Goal: Task Accomplishment & Management: Complete application form

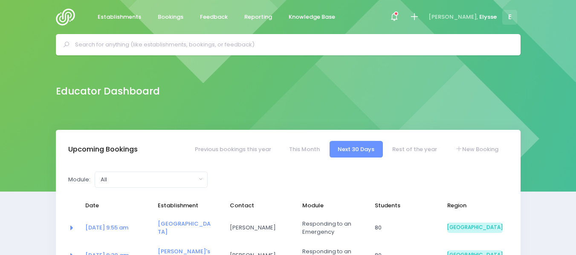
select select "5"
click at [192, 44] on input "text" at bounding box center [292, 44] width 434 height 13
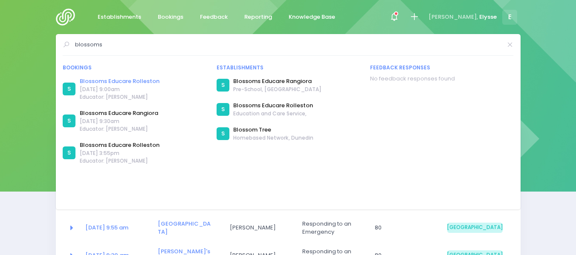
type input "blossoms"
click at [142, 82] on link "Blossoms Educare Rolleston" at bounding box center [120, 81] width 80 height 9
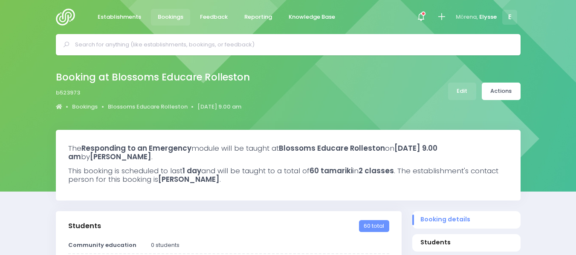
select select "5"
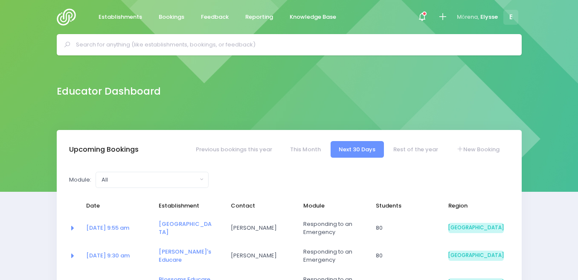
select select "5"
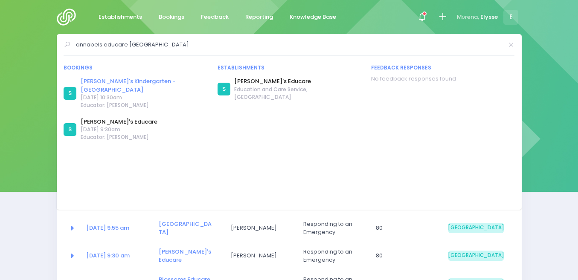
type input "annabels educare darfield"
click at [111, 81] on link "Annabel's Kindergarten - Darfield" at bounding box center [144, 85] width 126 height 17
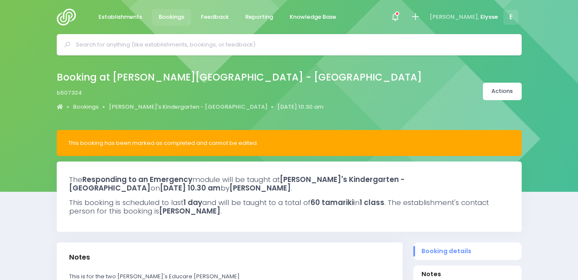
select select "5"
click at [159, 16] on span "Bookings" at bounding box center [172, 17] width 26 height 9
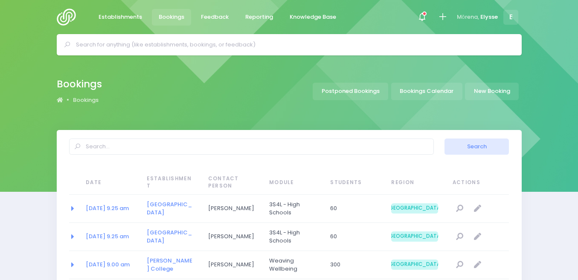
select select "20"
click at [486, 90] on link "New Booking" at bounding box center [492, 91] width 54 height 17
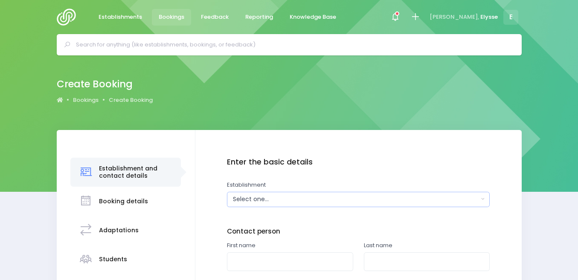
click at [321, 199] on div "Select one..." at bounding box center [356, 199] width 246 height 9
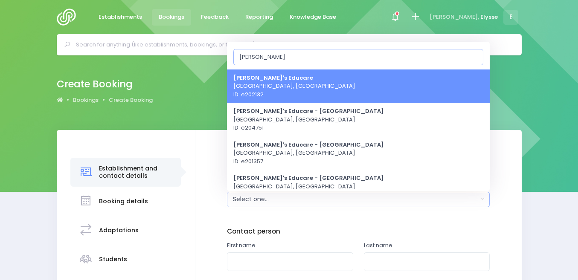
type input "[PERSON_NAME]"
click at [307, 94] on span "Annabel's Educare Darfield, South Island Region ID: e202132" at bounding box center [294, 85] width 122 height 25
select select "202132"
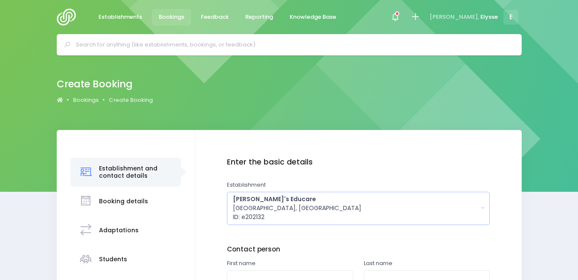
scroll to position [148, 0]
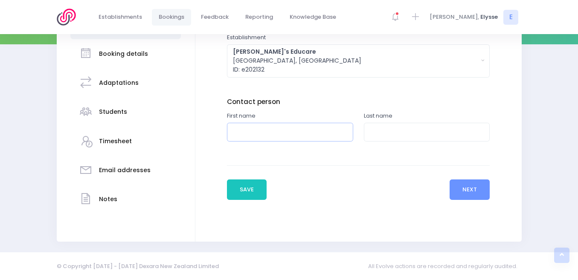
click at [260, 135] on input "text" at bounding box center [290, 132] width 126 height 19
type input "Rosie"
click at [387, 136] on input "text" at bounding box center [427, 132] width 126 height 19
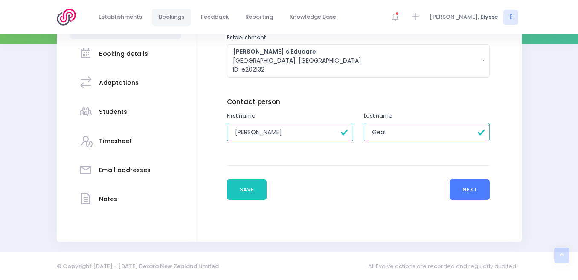
type input "Geal"
click at [469, 188] on button "Next" at bounding box center [469, 189] width 41 height 20
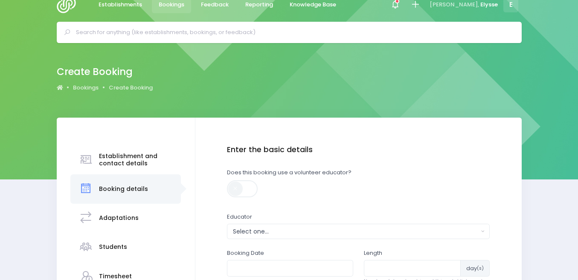
scroll to position [0, 0]
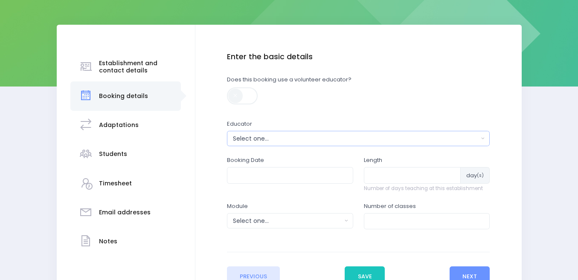
click at [290, 137] on div "Select one..." at bounding box center [356, 138] width 246 height 9
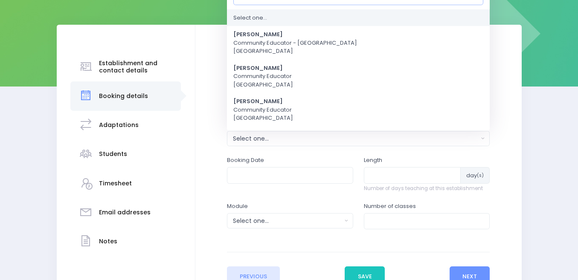
scroll to position [94, 0]
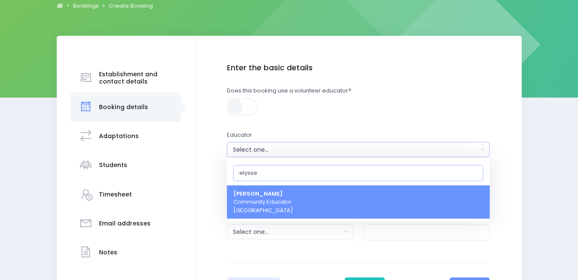
type input "elysse"
click at [266, 200] on span "Elysse Renouf Community Educator South Island Region" at bounding box center [263, 202] width 60 height 25
select select "319874"
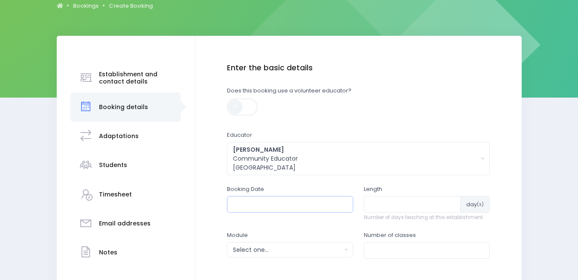
click at [263, 206] on input "text" at bounding box center [290, 204] width 126 height 16
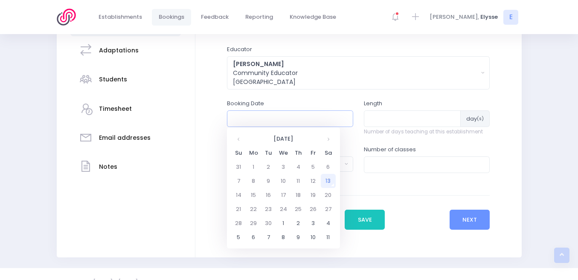
scroll to position [182, 0]
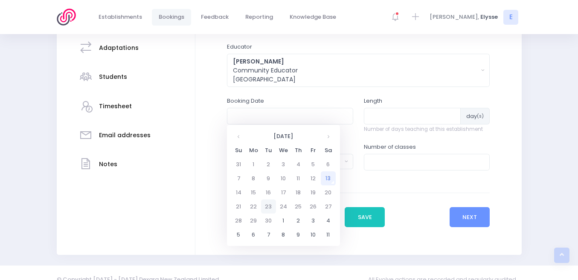
click at [269, 206] on td "23" at bounding box center [268, 207] width 15 height 14
click at [295, 172] on span "9" at bounding box center [291, 176] width 15 height 11
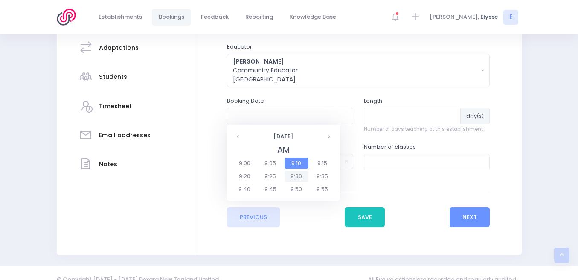
click at [295, 175] on span "9:30" at bounding box center [296, 176] width 24 height 11
type input "23/09/2025 09:30 AM"
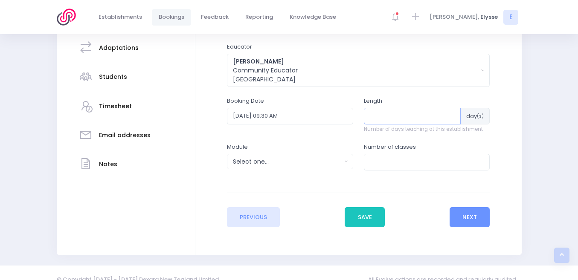
click at [374, 118] on input "number" at bounding box center [412, 116] width 97 height 16
type input "1"
click at [347, 162] on button "Select one..." at bounding box center [290, 161] width 126 height 15
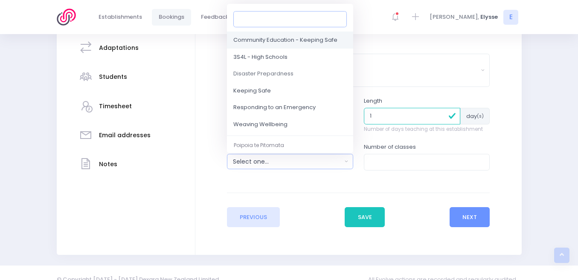
scroll to position [65, 0]
click at [301, 109] on span "Responding to an Emergency" at bounding box center [274, 106] width 82 height 9
select select "Responding to an Emergency"
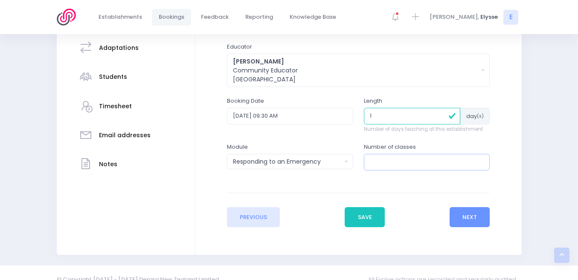
click at [376, 160] on input "number" at bounding box center [427, 162] width 126 height 16
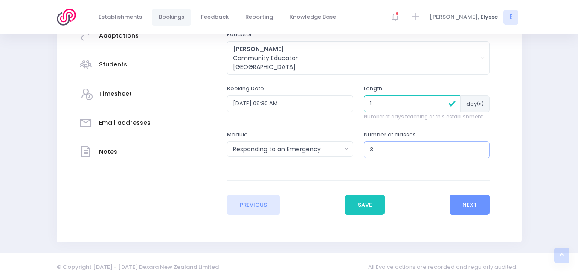
scroll to position [195, 0]
type input "3"
click at [467, 205] on button "Next" at bounding box center [469, 204] width 41 height 20
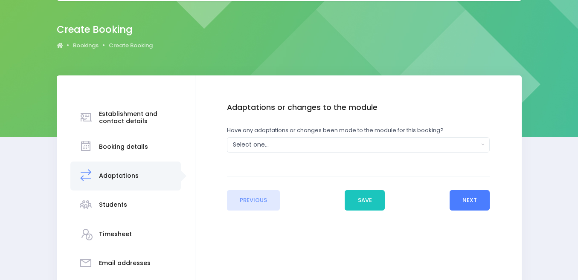
scroll to position [0, 0]
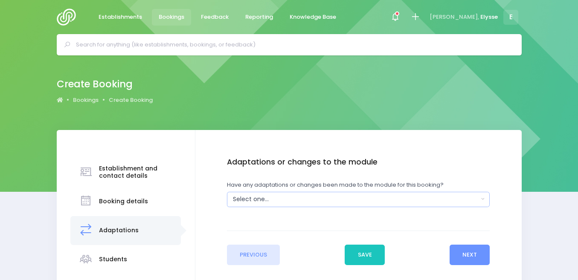
click at [481, 199] on button "Select one..." at bounding box center [358, 199] width 263 height 15
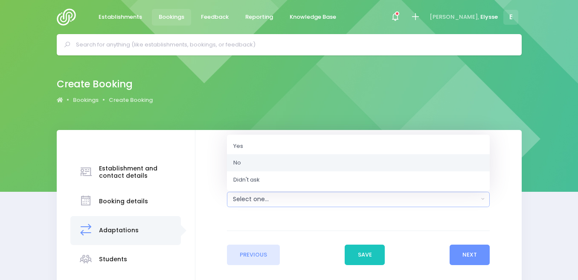
click at [284, 167] on link "No" at bounding box center [358, 162] width 263 height 17
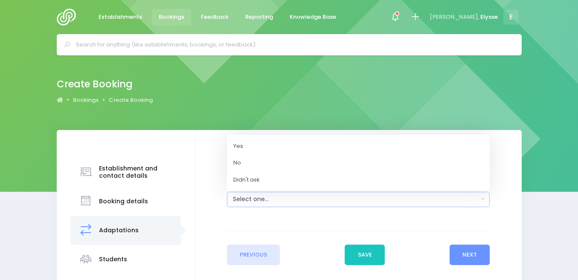
select select "No"
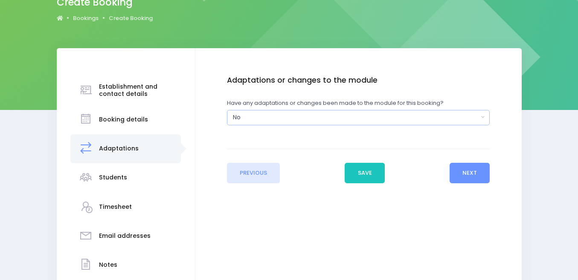
scroll to position [84, 0]
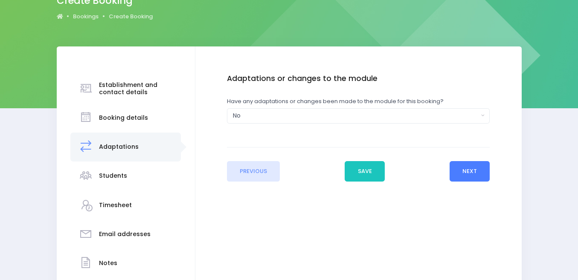
click at [463, 172] on button "Next" at bounding box center [469, 171] width 41 height 20
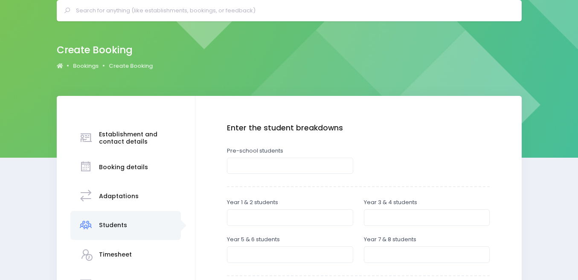
scroll to position [58, 0]
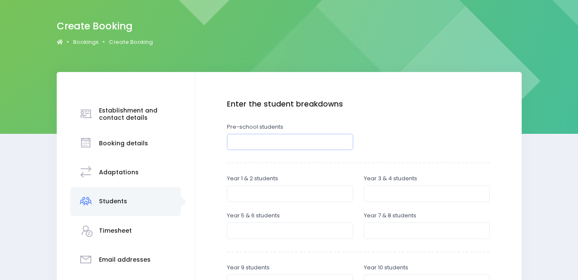
click at [268, 142] on input "number" at bounding box center [290, 142] width 126 height 16
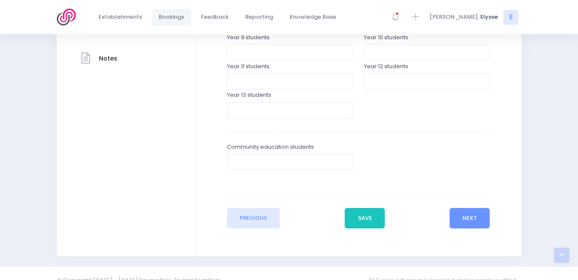
scroll to position [303, 0]
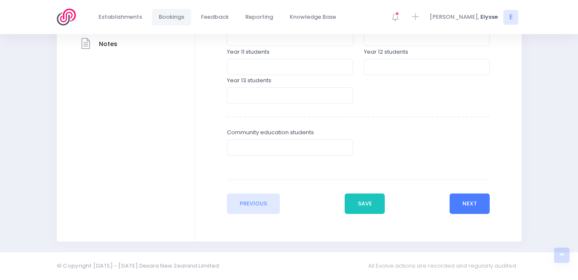
type input "80"
click at [466, 207] on button "Next" at bounding box center [469, 204] width 41 height 20
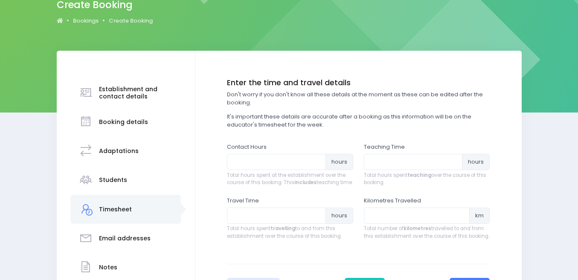
scroll to position [80, 0]
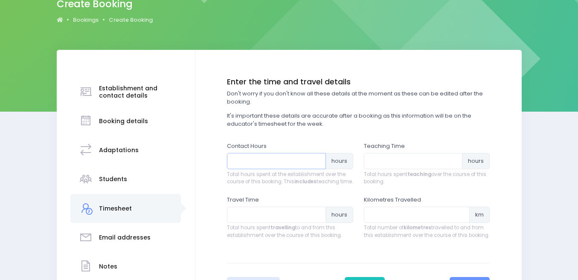
click at [273, 162] on input "number" at bounding box center [276, 161] width 99 height 16
type input "3.5"
click at [394, 163] on input "number" at bounding box center [413, 161] width 99 height 16
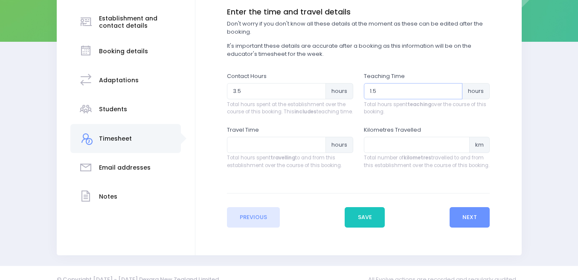
scroll to position [171, 0]
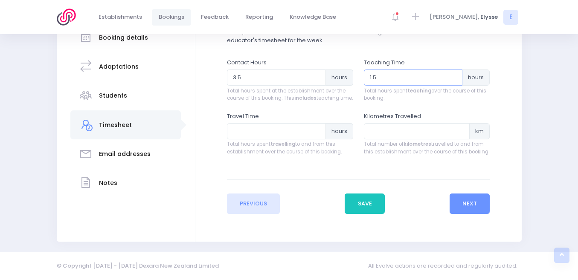
type input "1.5"
click at [272, 133] on input "number" at bounding box center [276, 131] width 99 height 16
type input "1"
click at [476, 208] on button "Next" at bounding box center [469, 204] width 41 height 20
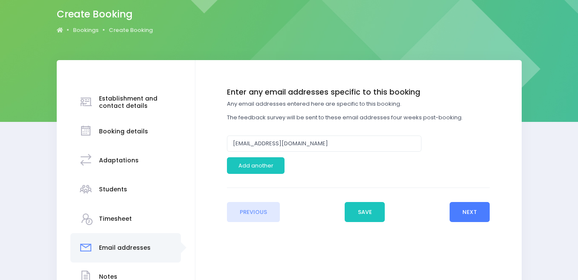
scroll to position [71, 0]
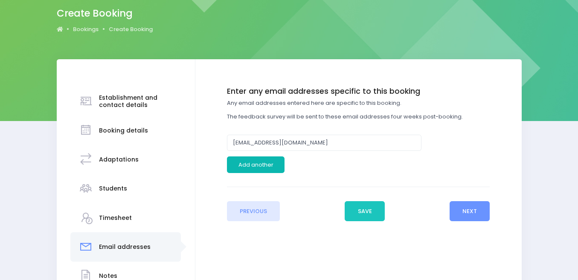
click at [278, 159] on button "Add another" at bounding box center [256, 164] width 58 height 16
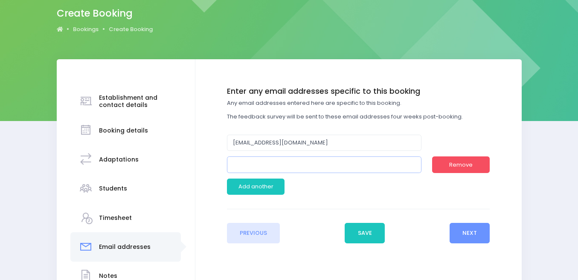
click at [253, 168] on input "email" at bounding box center [324, 164] width 194 height 16
type input "s"
type input "darfield@annabelseducare.co.nz"
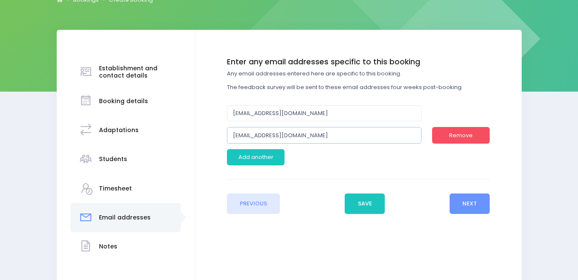
scroll to position [101, 0]
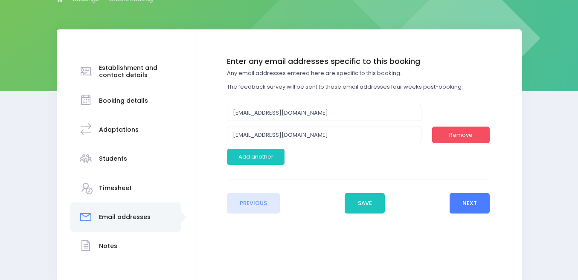
click at [470, 200] on button "Next" at bounding box center [469, 203] width 41 height 20
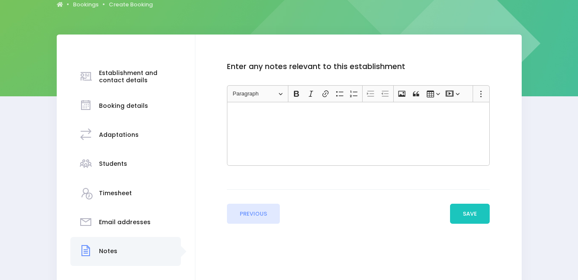
scroll to position [96, 0]
click at [474, 217] on button "Save" at bounding box center [470, 213] width 40 height 20
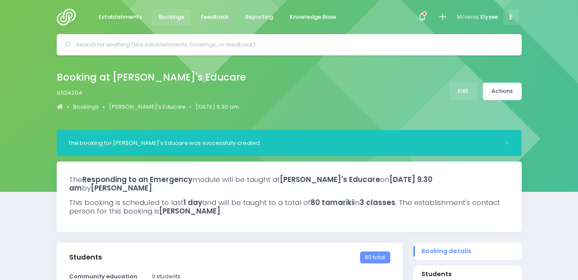
select select "5"
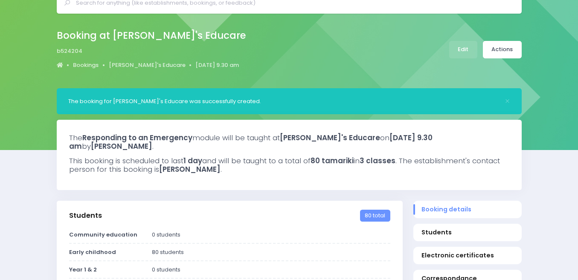
scroll to position [42, 0]
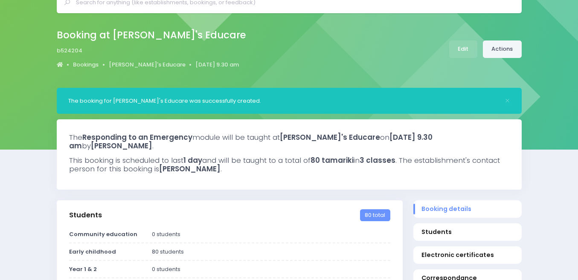
click at [502, 48] on link "Actions" at bounding box center [502, 49] width 39 height 17
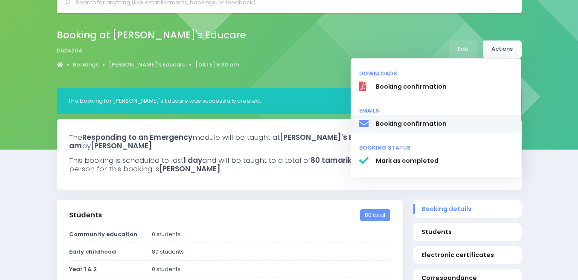
click at [436, 122] on span "Booking confirmation" at bounding box center [443, 123] width 137 height 9
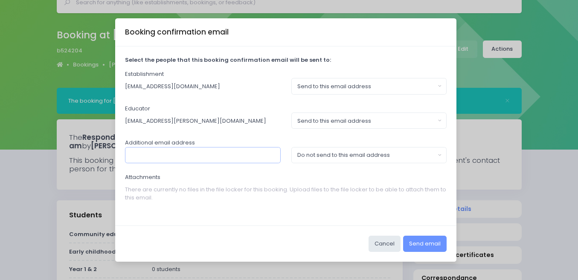
click at [215, 159] on input "text" at bounding box center [203, 155] width 156 height 16
type input "a"
type input "darfield@annabelseducare.co.nz"
click at [439, 155] on button "Do not send to this email address" at bounding box center [369, 155] width 156 height 16
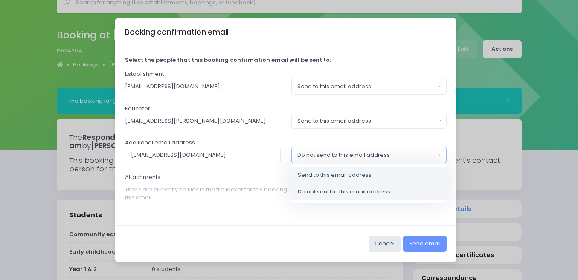
click at [373, 177] on link "Send to this email address" at bounding box center [369, 174] width 156 height 17
select select "send"
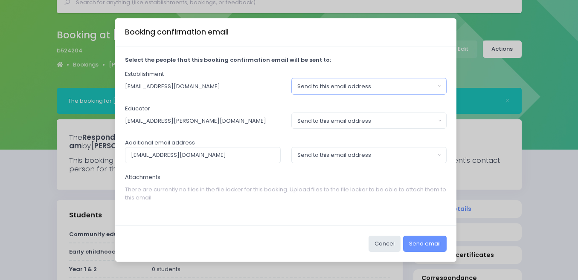
click at [439, 86] on button "Send to this email address" at bounding box center [369, 86] width 156 height 16
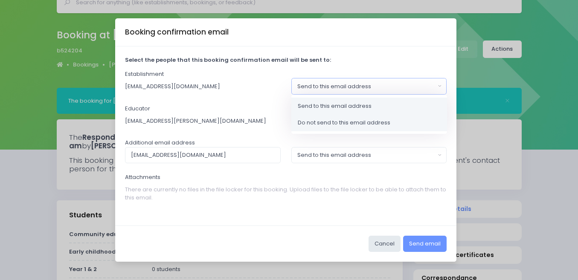
click at [367, 124] on span "Do not send to this email address" at bounding box center [344, 123] width 93 height 9
select select "no_email"
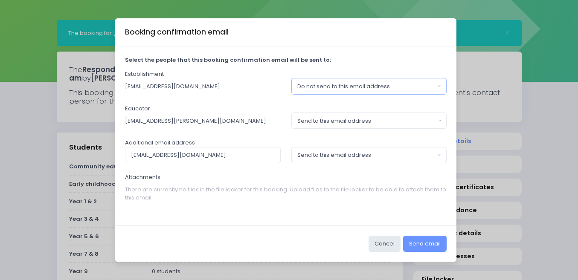
scroll to position [111, 0]
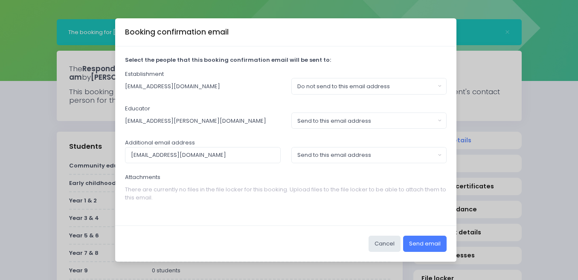
click at [425, 236] on button "Send email" at bounding box center [424, 244] width 43 height 16
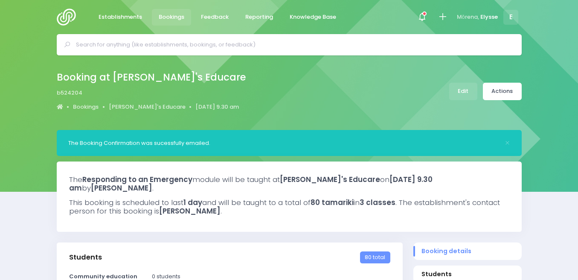
select select "5"
click at [247, 49] on input "text" at bounding box center [293, 44] width 434 height 13
type input "st [PERSON_NAME] an"
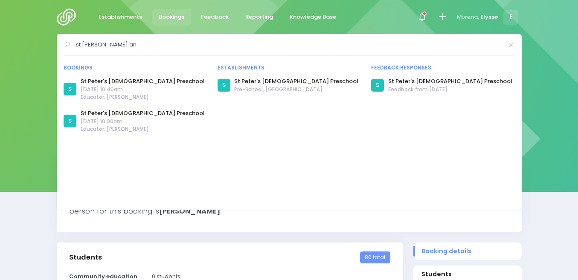
drag, startPoint x: 113, startPoint y: 46, endPoint x: 76, endPoint y: 42, distance: 37.8
click at [76, 42] on input "st [PERSON_NAME] an" at bounding box center [289, 44] width 427 height 13
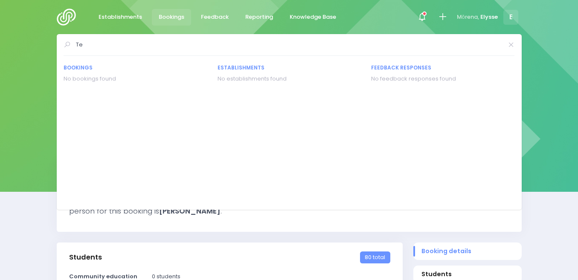
type input "T"
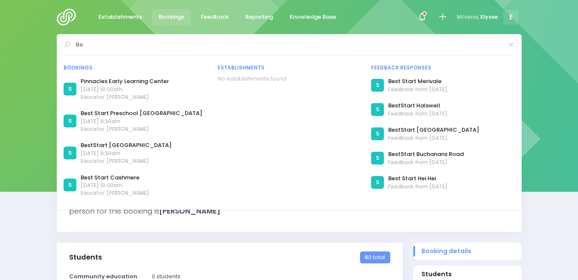
type input "B"
click at [163, 17] on span "Bookings" at bounding box center [172, 17] width 26 height 9
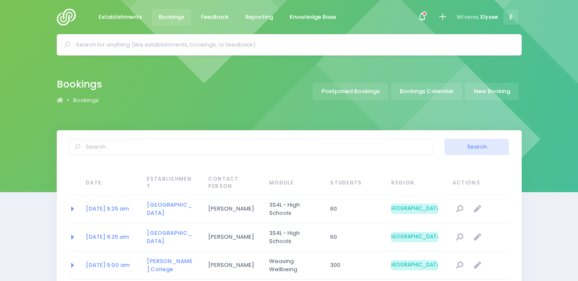
select select "20"
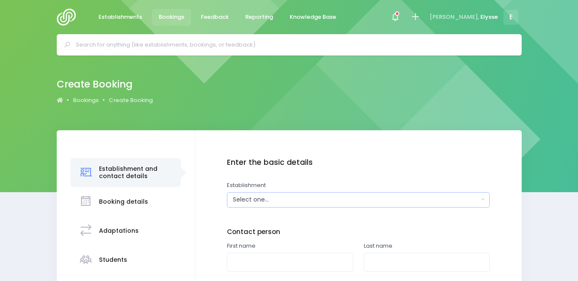
click at [310, 204] on div "Select one..." at bounding box center [356, 199] width 246 height 9
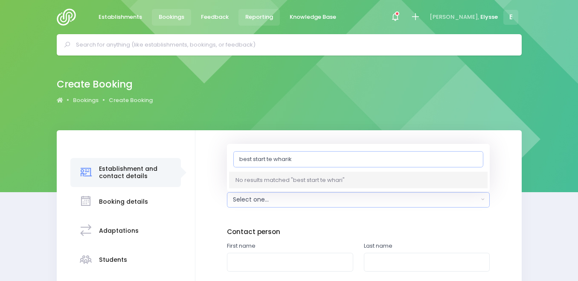
type input "best start te whariki"
drag, startPoint x: 298, startPoint y: 162, endPoint x: 211, endPoint y: 158, distance: 86.3
click at [211, 158] on div "Enter the basic details Establishment Select one... [STREET_ADDRESS] Preschool …" at bounding box center [358, 243] width 309 height 171
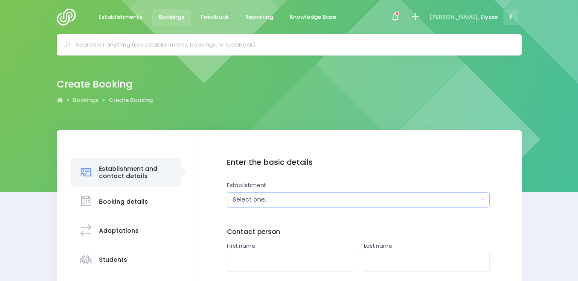
click at [270, 204] on button "Select one..." at bounding box center [358, 199] width 263 height 15
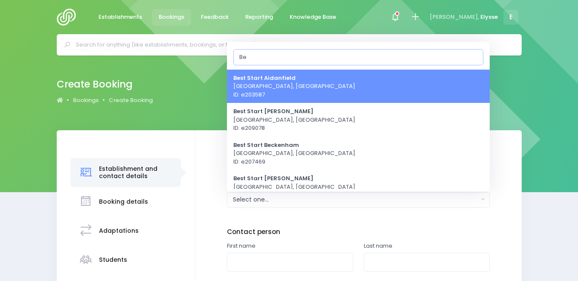
type input "B"
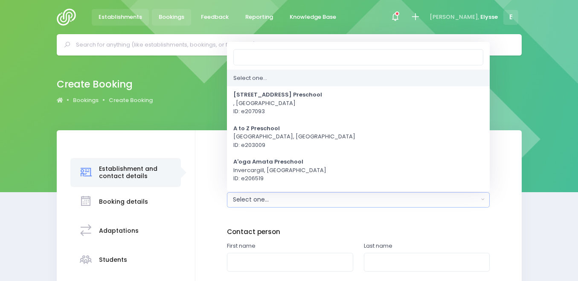
click at [123, 14] on span "Establishments" at bounding box center [119, 17] width 43 height 9
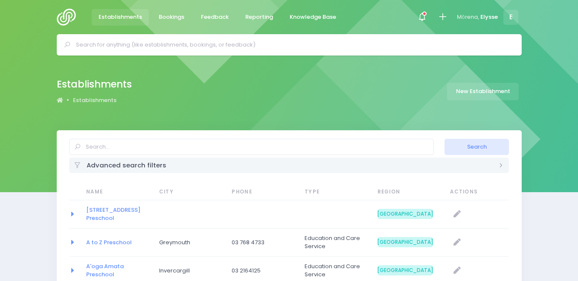
select select "20"
click at [100, 96] on link "Establishments" at bounding box center [94, 100] width 43 height 9
select select "20"
click at [485, 83] on link "New Establishment" at bounding box center [483, 91] width 72 height 17
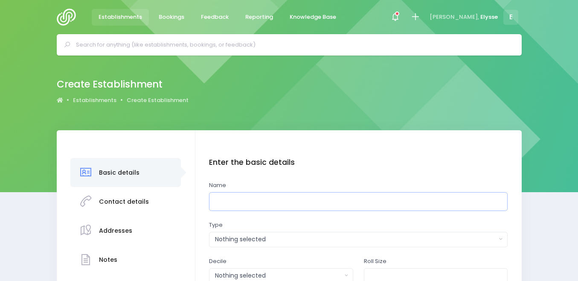
click at [258, 202] on input "text" at bounding box center [358, 201] width 298 height 19
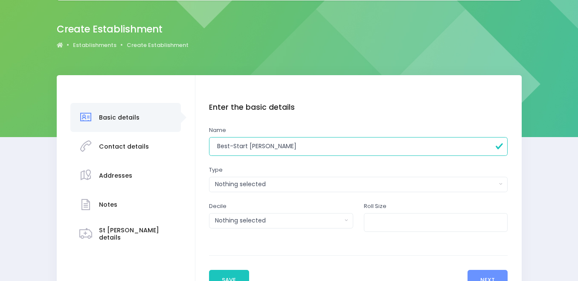
scroll to position [57, 0]
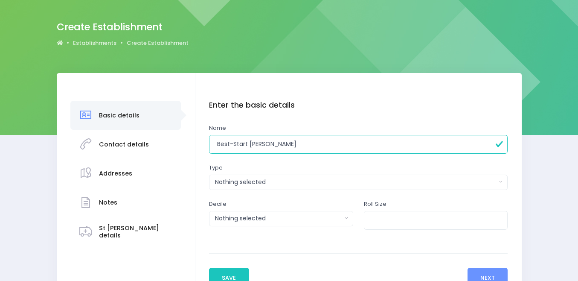
type input "Best-Start [PERSON_NAME]"
click at [276, 185] on div "Nothing selected" at bounding box center [355, 181] width 281 height 9
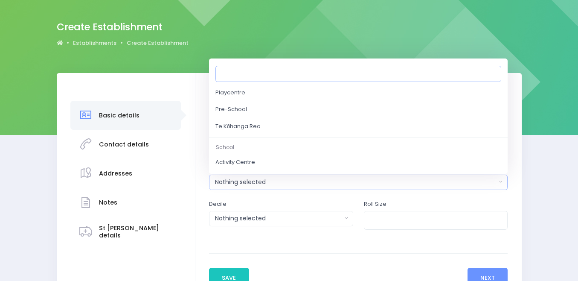
scroll to position [116, 0]
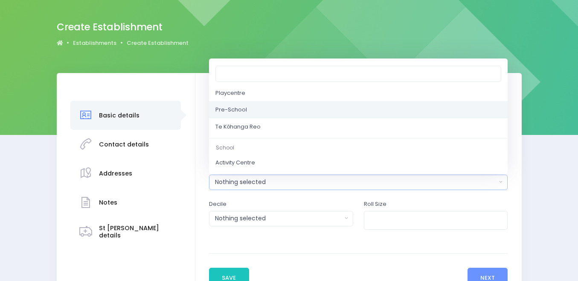
click at [239, 111] on span "Pre-School" at bounding box center [231, 109] width 32 height 9
select select "Pre-School"
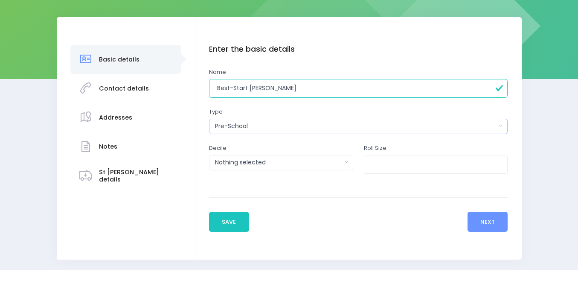
scroll to position [113, 0]
click at [396, 162] on input "number" at bounding box center [436, 163] width 144 height 19
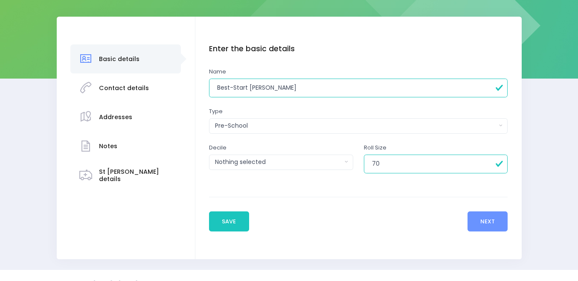
type input "7"
type input "80"
click at [478, 218] on button "Next" at bounding box center [487, 221] width 41 height 20
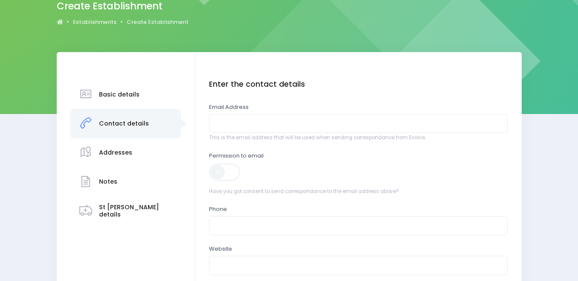
scroll to position [80, 0]
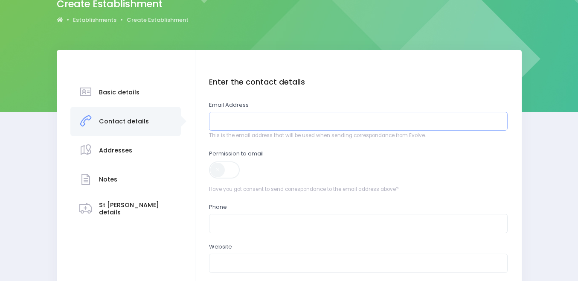
click at [273, 120] on input "email" at bounding box center [358, 121] width 298 height 19
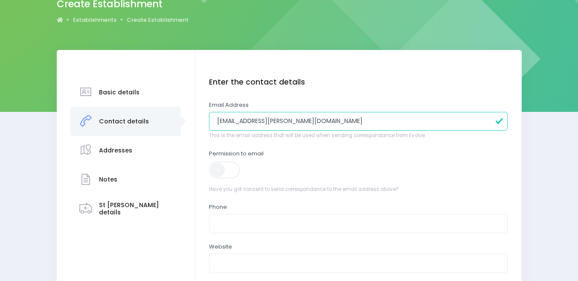
type input "gemma.hogg@best-start.org"
click at [216, 167] on span at bounding box center [225, 169] width 32 height 17
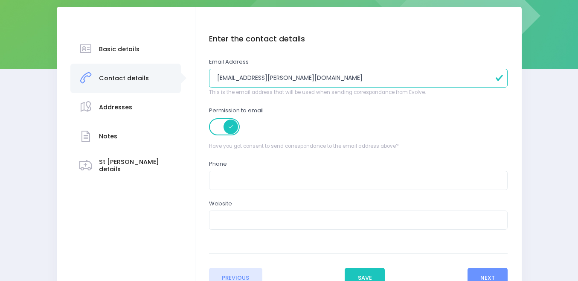
scroll to position [124, 0]
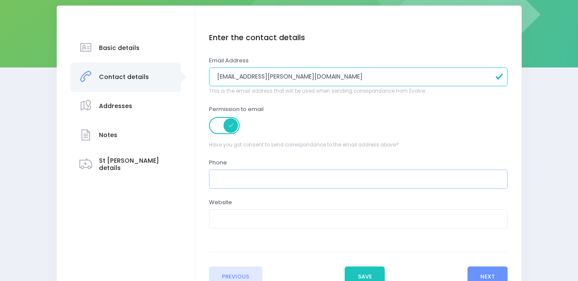
click at [227, 177] on input "text" at bounding box center [358, 178] width 298 height 19
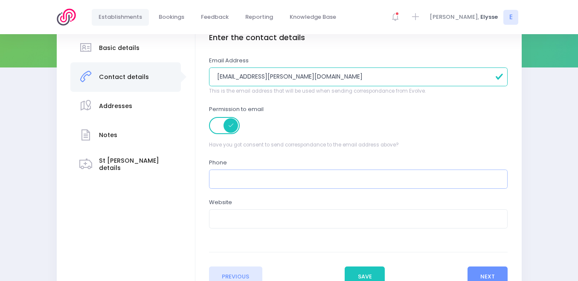
scroll to position [196, 0]
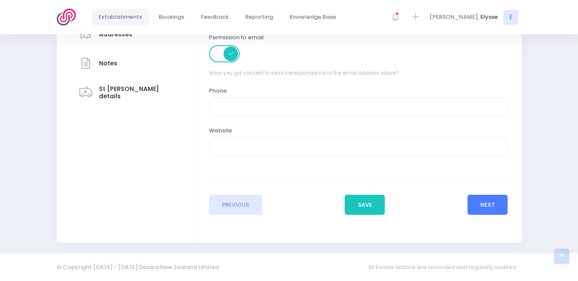
click at [487, 207] on button "Next" at bounding box center [487, 204] width 41 height 20
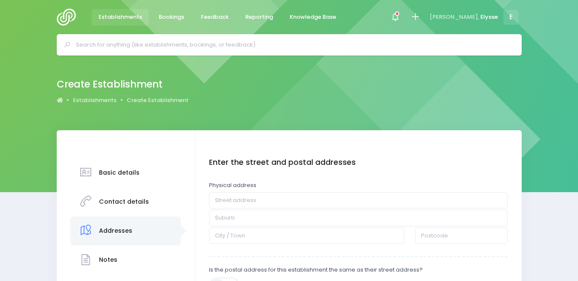
scroll to position [29, 0]
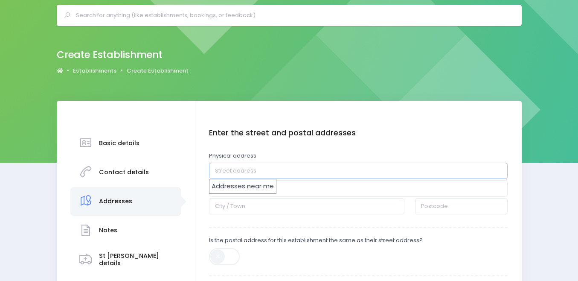
click at [298, 173] on input "text" at bounding box center [358, 170] width 298 height 16
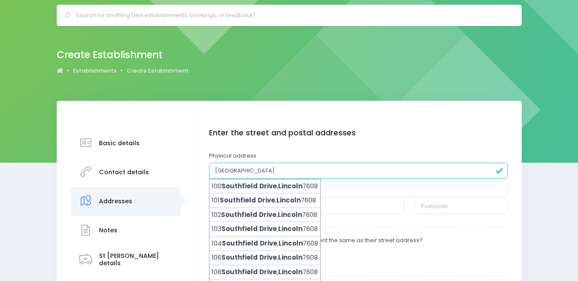
click at [503, 174] on input "Southfield Drive, Lincoln" at bounding box center [358, 170] width 298 height 16
click at [498, 172] on input "Southfield Drive, Lincoln" at bounding box center [358, 170] width 298 height 16
type input "Southfield Drive, Lincoln"
click at [424, 144] on div "Enter the street and postal addresses Physical address Southfield Drive, Lincol…" at bounding box center [358, 244] width 298 height 232
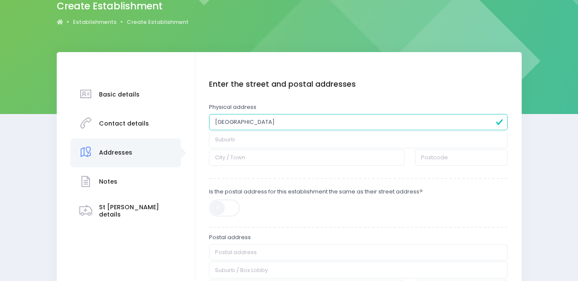
scroll to position [80, 0]
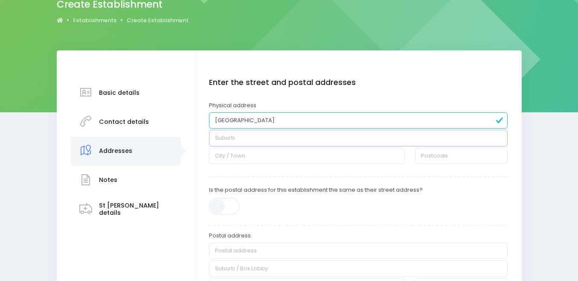
click at [259, 139] on input "text" at bounding box center [358, 138] width 298 height 16
type input "Lincoln"
click at [258, 156] on input "text" at bounding box center [306, 156] width 195 height 16
type input "Lincoln"
click at [441, 156] on input "number" at bounding box center [461, 156] width 93 height 16
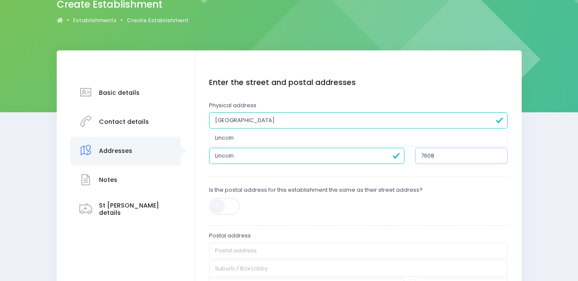
type input "7608"
click at [219, 201] on span at bounding box center [225, 205] width 32 height 17
type input "Southfield Drive, Lincoln"
type input "Lincoln"
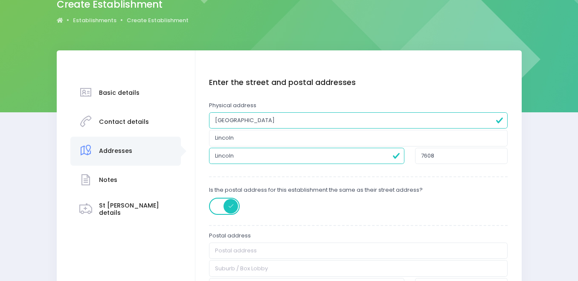
type input "Lincoln"
type input "7608"
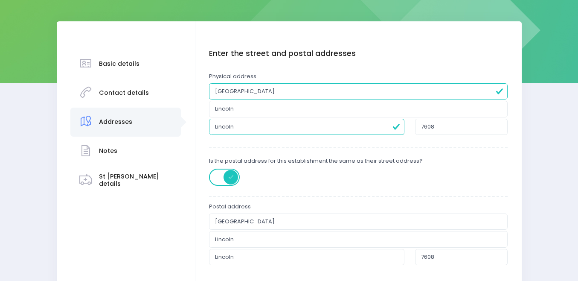
scroll to position [217, 0]
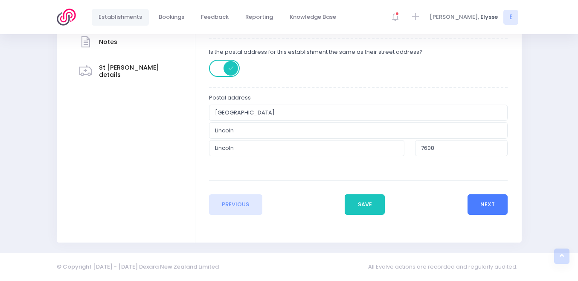
click at [497, 204] on button "Next" at bounding box center [487, 204] width 41 height 20
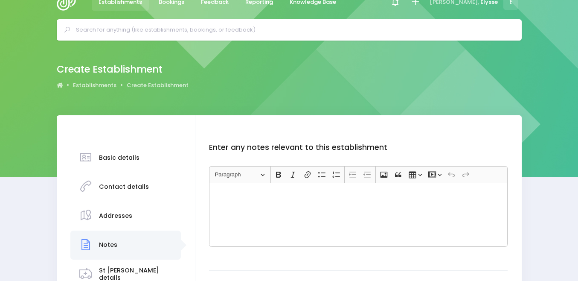
scroll to position [0, 0]
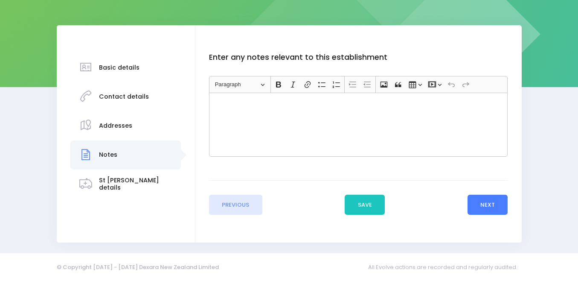
click at [495, 207] on button "Next" at bounding box center [487, 204] width 41 height 20
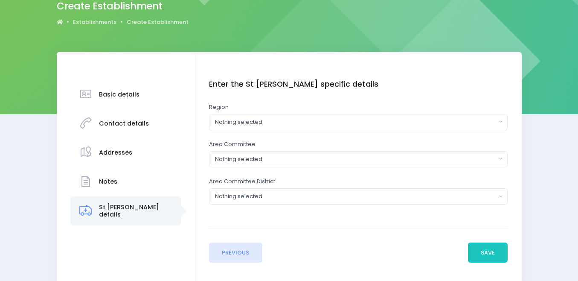
scroll to position [78, 0]
click at [334, 119] on div "Nothing selected" at bounding box center [355, 121] width 281 height 9
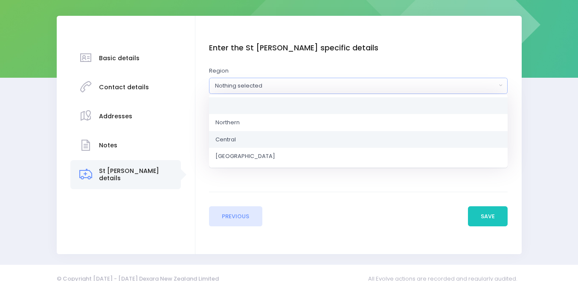
scroll to position [115, 0]
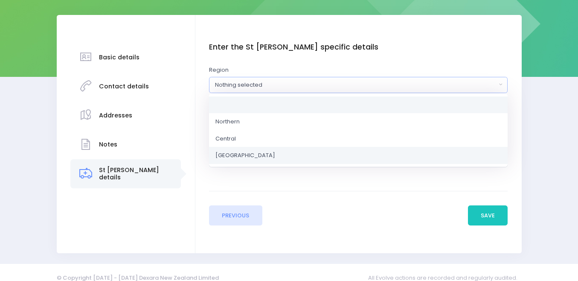
click at [247, 156] on span "[GEOGRAPHIC_DATA]" at bounding box center [245, 155] width 60 height 9
select select "[GEOGRAPHIC_DATA]"
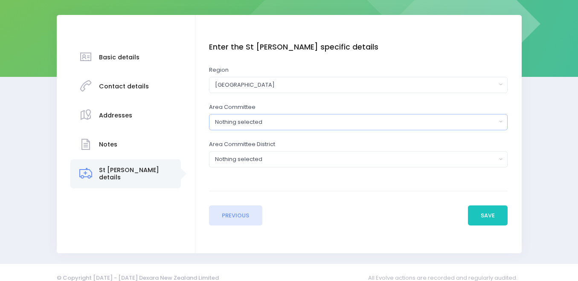
click at [263, 121] on div "Nothing selected" at bounding box center [355, 122] width 281 height 9
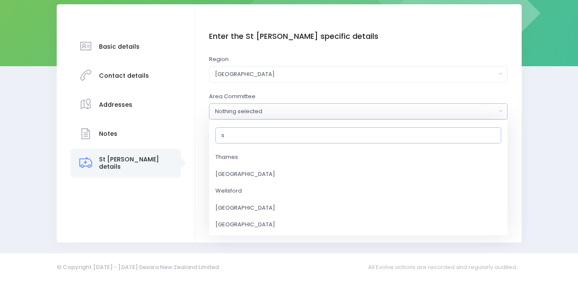
scroll to position [0, 0]
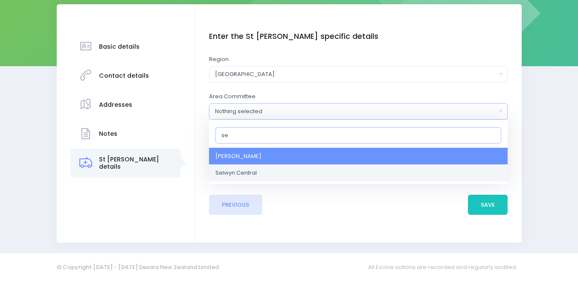
type input "se"
click at [261, 172] on link "Selwyn Central" at bounding box center [358, 172] width 298 height 17
select select "Selwyn Central"
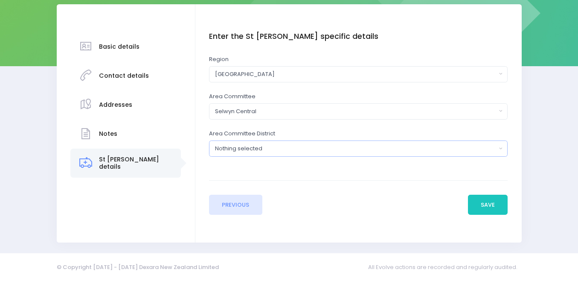
click at [270, 144] on button "Nothing selected" at bounding box center [358, 148] width 298 height 16
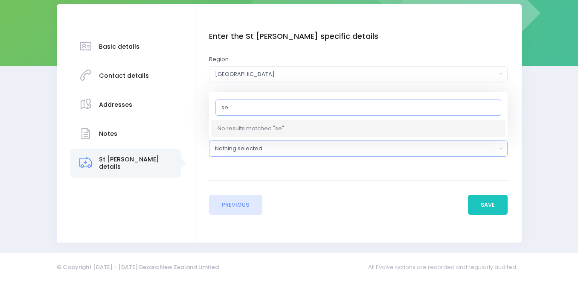
type input "s"
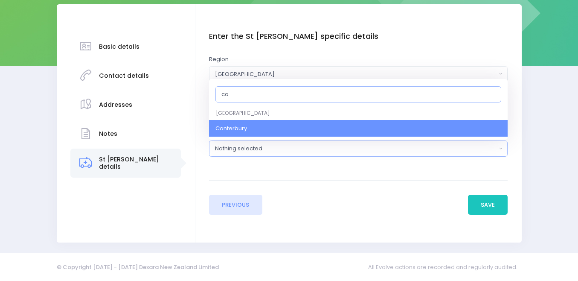
type input "ca"
click at [256, 125] on link "Canterbury" at bounding box center [358, 128] width 298 height 17
select select "Canterbury"
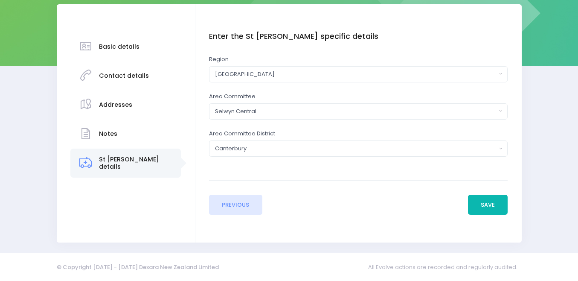
click at [489, 204] on button "Save" at bounding box center [488, 204] width 40 height 20
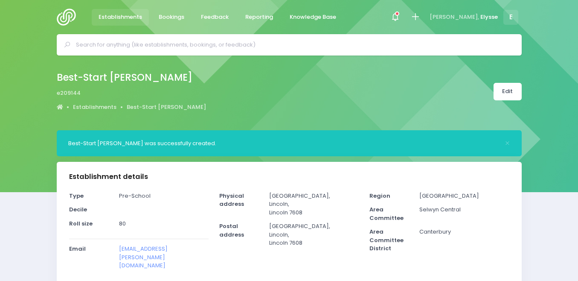
select select "5"
click at [174, 19] on span "Bookings" at bounding box center [172, 17] width 26 height 9
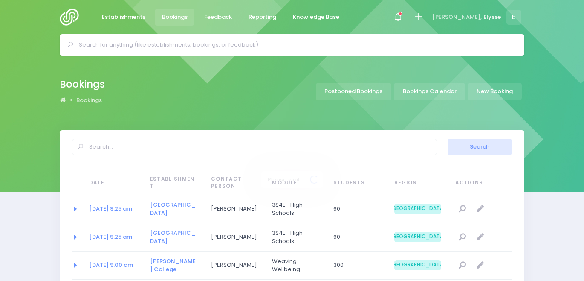
select select "20"
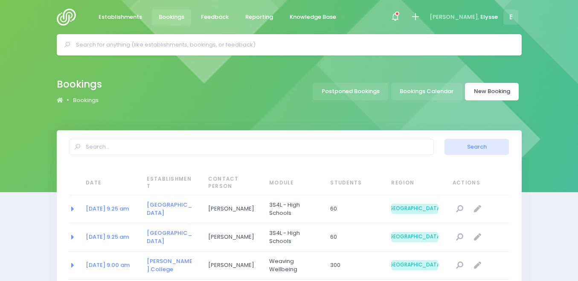
click at [492, 92] on link "New Booking" at bounding box center [492, 91] width 54 height 17
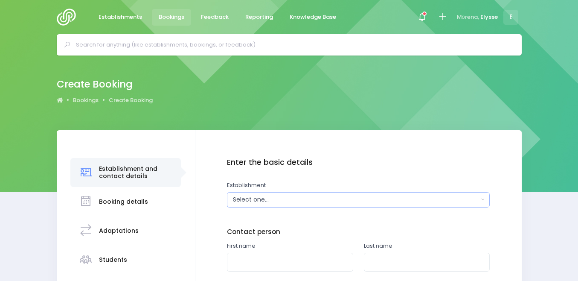
click at [279, 203] on div "Select one..." at bounding box center [356, 199] width 246 height 9
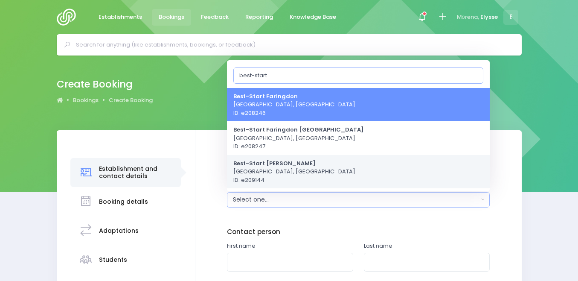
type input "best-start"
click at [278, 174] on span "Best-Start [GEOGRAPHIC_DATA], [GEOGRAPHIC_DATA] ID: e209144" at bounding box center [294, 171] width 122 height 25
select select "209144"
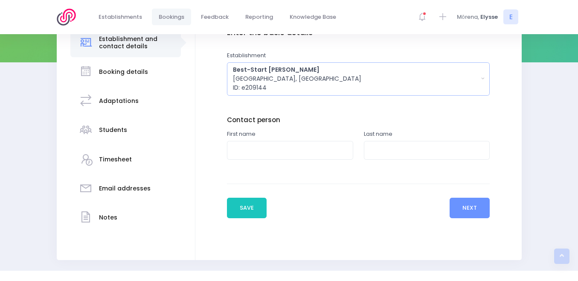
scroll to position [130, 0]
click at [279, 156] on input "text" at bounding box center [290, 149] width 126 height 19
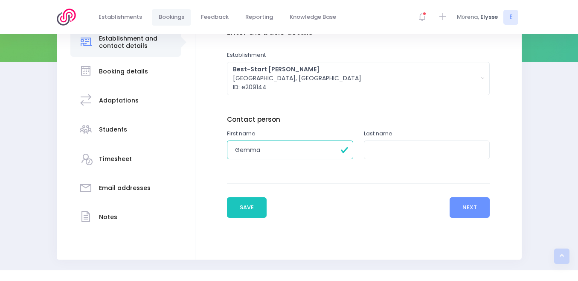
type input "Gemma"
click at [381, 146] on input "text" at bounding box center [427, 149] width 126 height 19
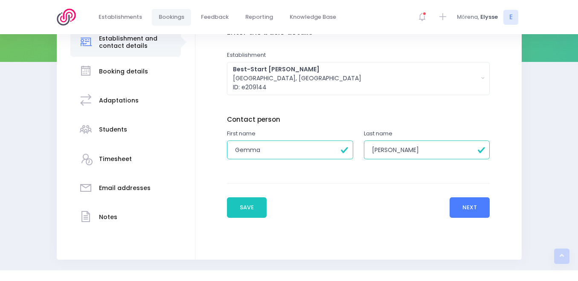
type input "[PERSON_NAME]"
click at [475, 206] on button "Next" at bounding box center [469, 207] width 41 height 20
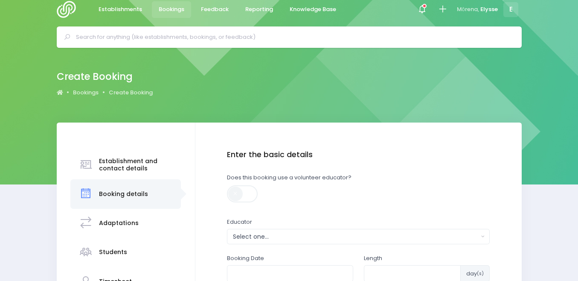
scroll to position [0, 0]
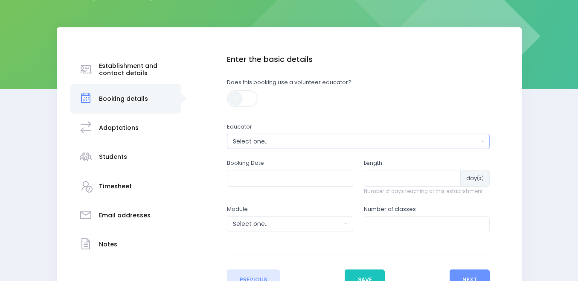
click at [286, 142] on div "Select one..." at bounding box center [356, 141] width 246 height 9
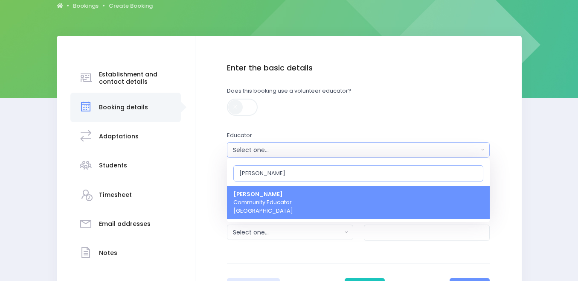
type input "[PERSON_NAME]"
click at [258, 203] on span "[PERSON_NAME] Community Educator [GEOGRAPHIC_DATA]" at bounding box center [263, 202] width 60 height 25
select select "319874"
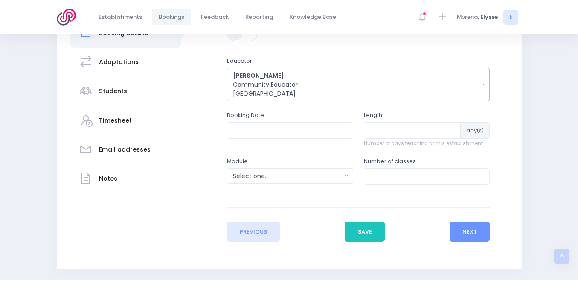
scroll to position [169, 0]
click at [262, 129] on input "text" at bounding box center [290, 130] width 126 height 16
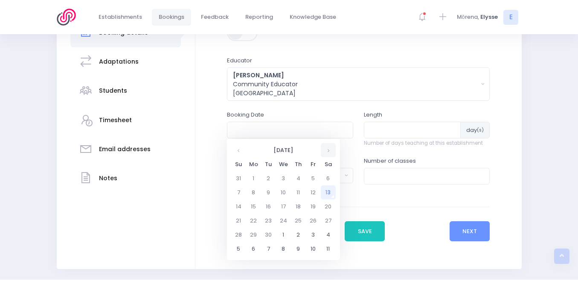
click at [326, 150] on th at bounding box center [328, 150] width 15 height 14
click at [297, 177] on td "2" at bounding box center [298, 178] width 15 height 14
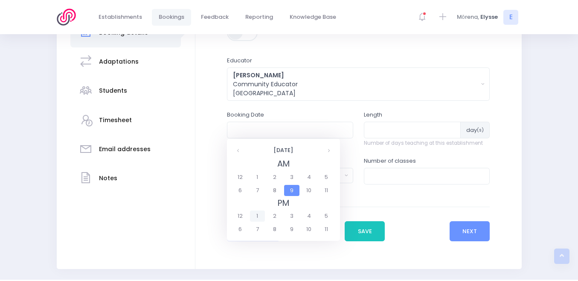
click at [261, 212] on span "1" at bounding box center [257, 215] width 15 height 11
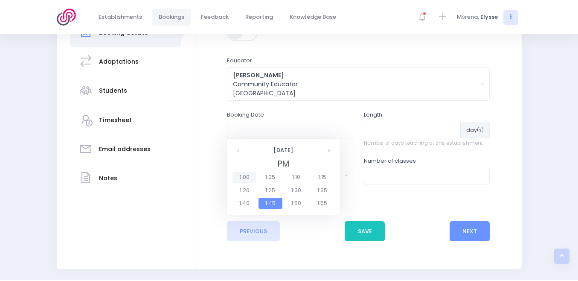
click at [247, 175] on span "1:00" at bounding box center [244, 176] width 24 height 11
type input "[DATE] 01:00 PM"
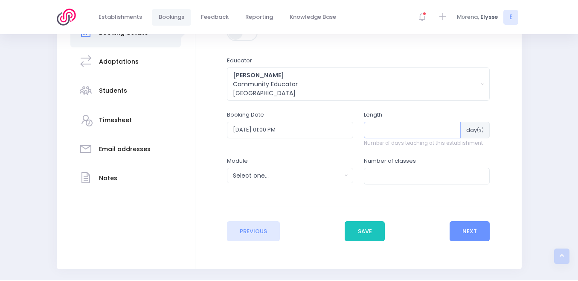
click at [391, 126] on input "number" at bounding box center [412, 130] width 97 height 16
type input "1"
click at [344, 175] on button "Select one..." at bounding box center [290, 175] width 126 height 15
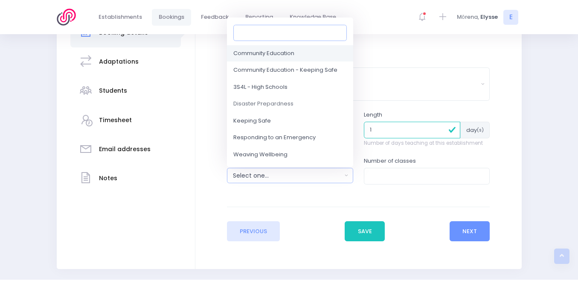
scroll to position [48, 0]
click at [272, 133] on span "Responding to an Emergency" at bounding box center [274, 137] width 82 height 9
select select "Responding to an Emergency"
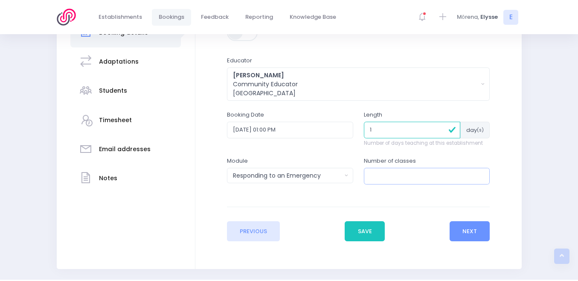
click at [376, 179] on input "number" at bounding box center [427, 176] width 126 height 16
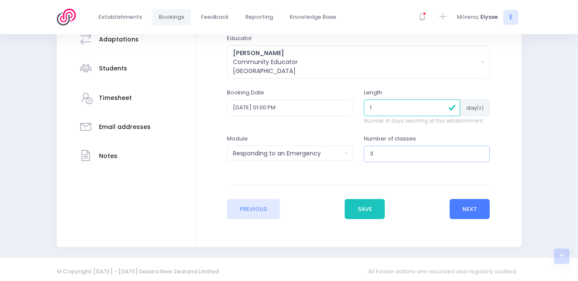
type input "3"
click at [480, 203] on button "Next" at bounding box center [469, 209] width 41 height 20
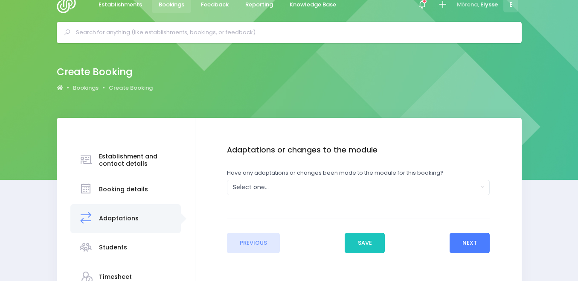
scroll to position [0, 0]
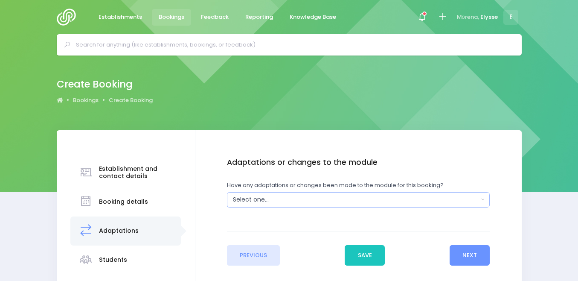
click at [344, 196] on div "Select one..." at bounding box center [356, 199] width 246 height 9
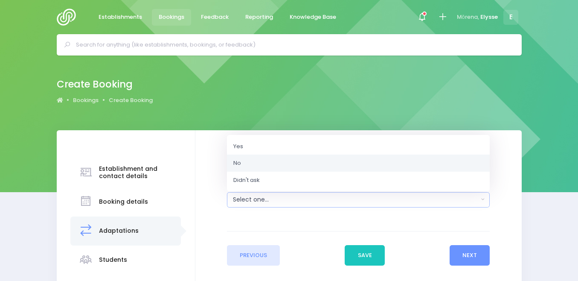
click at [256, 166] on link "No" at bounding box center [358, 162] width 263 height 17
select select "No"
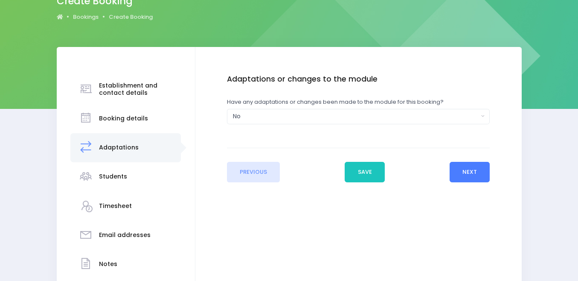
click at [470, 174] on button "Next" at bounding box center [469, 172] width 41 height 20
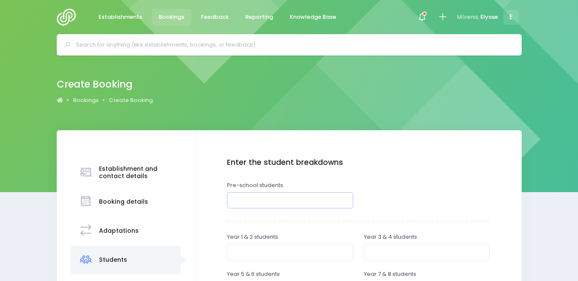
click at [281, 201] on input "number" at bounding box center [290, 200] width 126 height 16
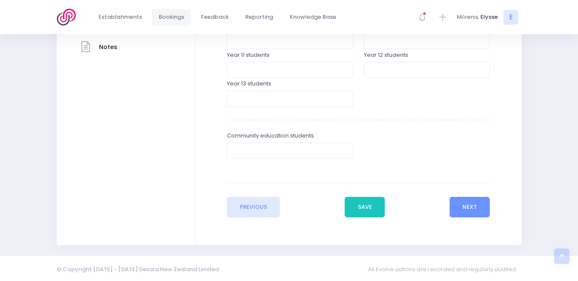
scroll to position [300, 0]
type input "90"
click at [458, 209] on button "Next" at bounding box center [469, 206] width 41 height 20
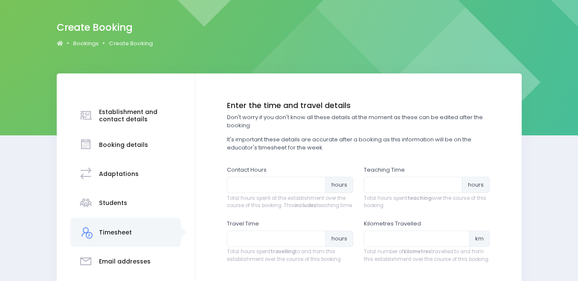
scroll to position [61, 0]
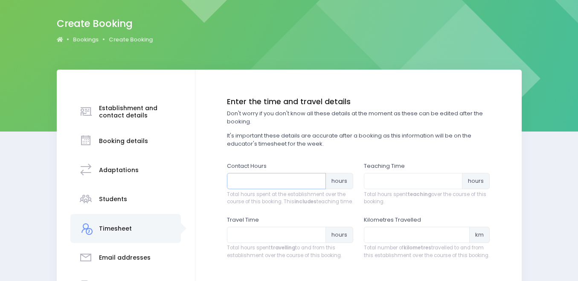
click at [287, 184] on input "number" at bounding box center [276, 181] width 99 height 16
type input "2"
click at [402, 183] on input "number" at bounding box center [413, 181] width 99 height 16
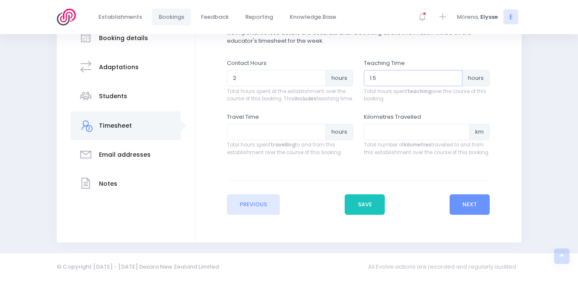
type input "1.5"
click at [273, 129] on input "number" at bounding box center [276, 132] width 99 height 16
type input ".20"
click at [480, 203] on button "Next" at bounding box center [469, 204] width 41 height 20
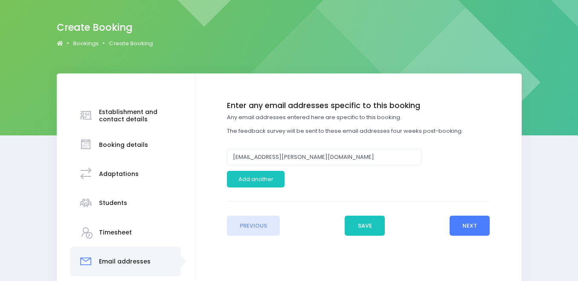
scroll to position [60, 0]
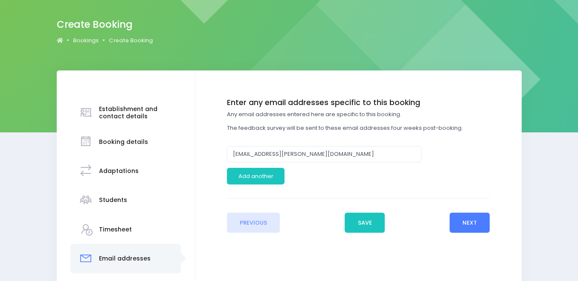
click at [480, 221] on button "Next" at bounding box center [469, 222] width 41 height 20
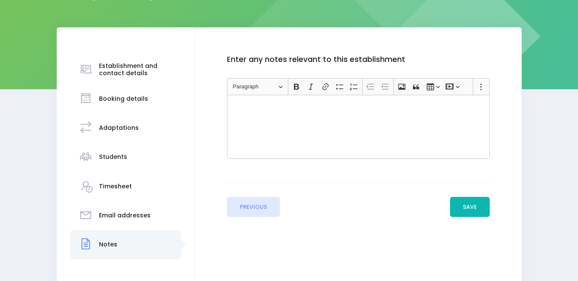
scroll to position [103, 0]
click at [474, 204] on button "Save" at bounding box center [470, 206] width 40 height 20
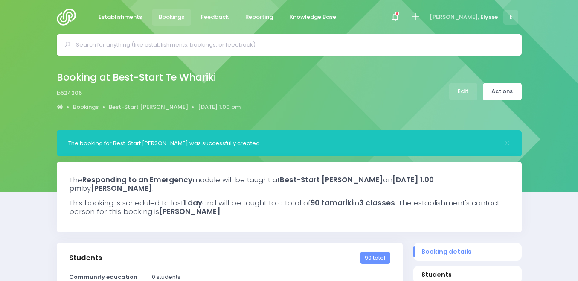
select select "5"
click at [499, 93] on link "Actions" at bounding box center [502, 91] width 39 height 17
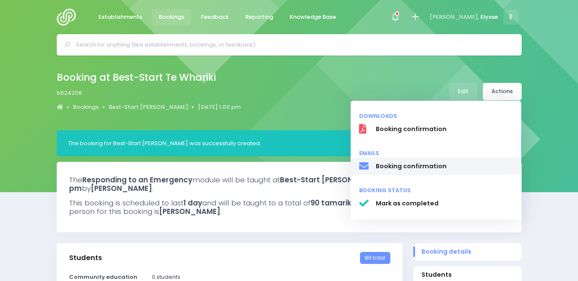
click at [411, 165] on span "Booking confirmation" at bounding box center [443, 166] width 137 height 9
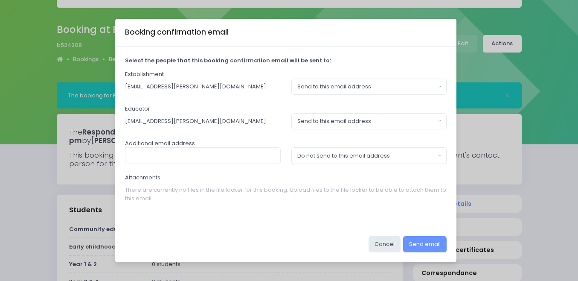
scroll to position [48, 0]
click at [420, 237] on button "Send email" at bounding box center [424, 244] width 43 height 16
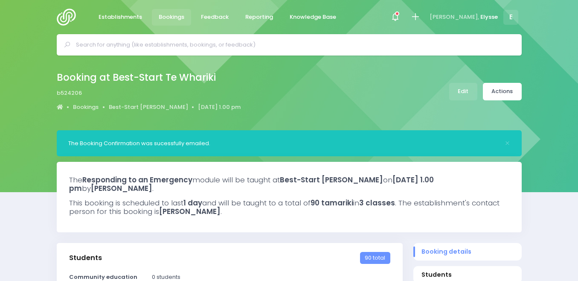
select select "5"
click at [71, 22] on img at bounding box center [69, 17] width 24 height 17
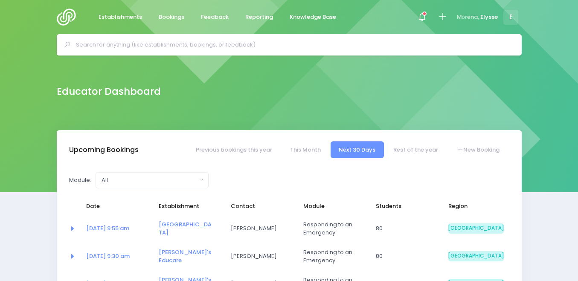
select select "5"
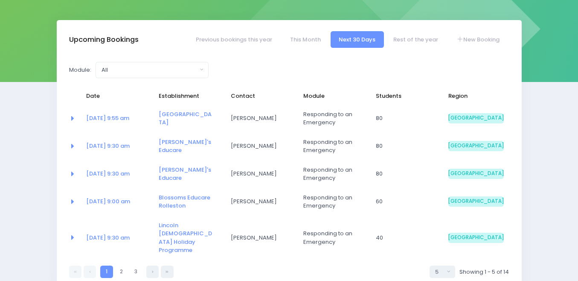
scroll to position [110, 0]
click at [343, 117] on span "Responding to an Emergency" at bounding box center [330, 118] width 55 height 17
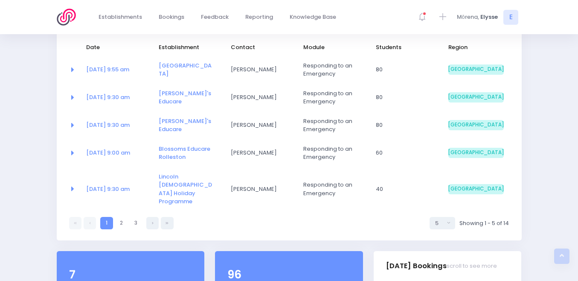
scroll to position [159, 0]
